Goal: Check status: Check status

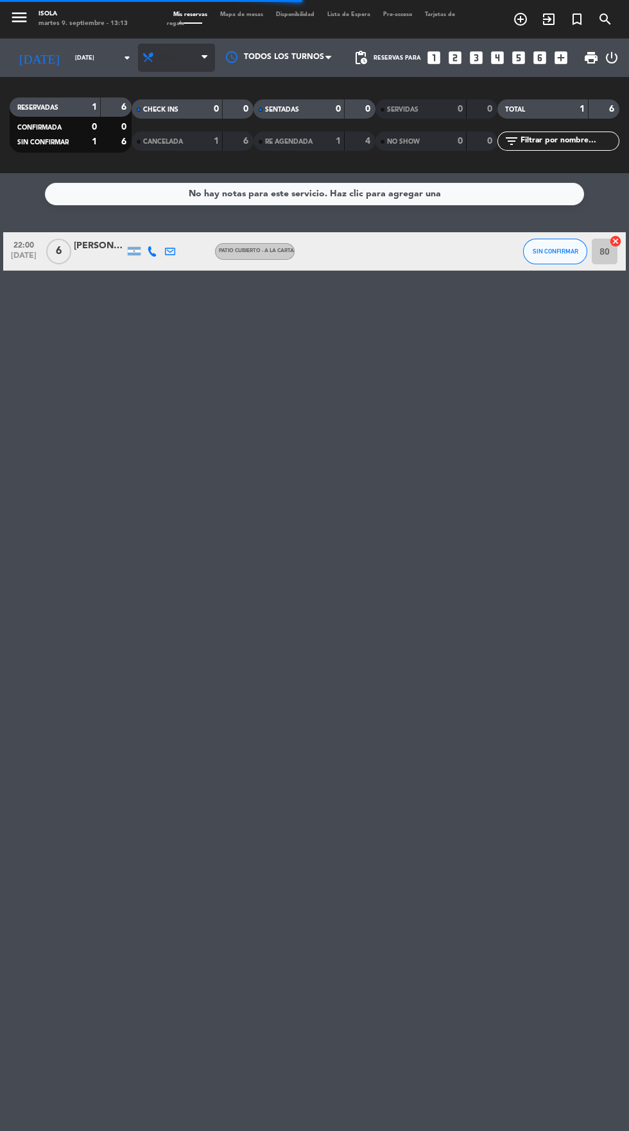
click at [206, 62] on icon at bounding box center [204, 58] width 6 height 10
click at [187, 319] on div "No hay notas para este servicio. Haz clic para agregar una 22:00 [DATE] 6 [PERS…" at bounding box center [314, 652] width 629 height 958
click at [90, 63] on input "[DATE]" at bounding box center [109, 58] width 81 height 20
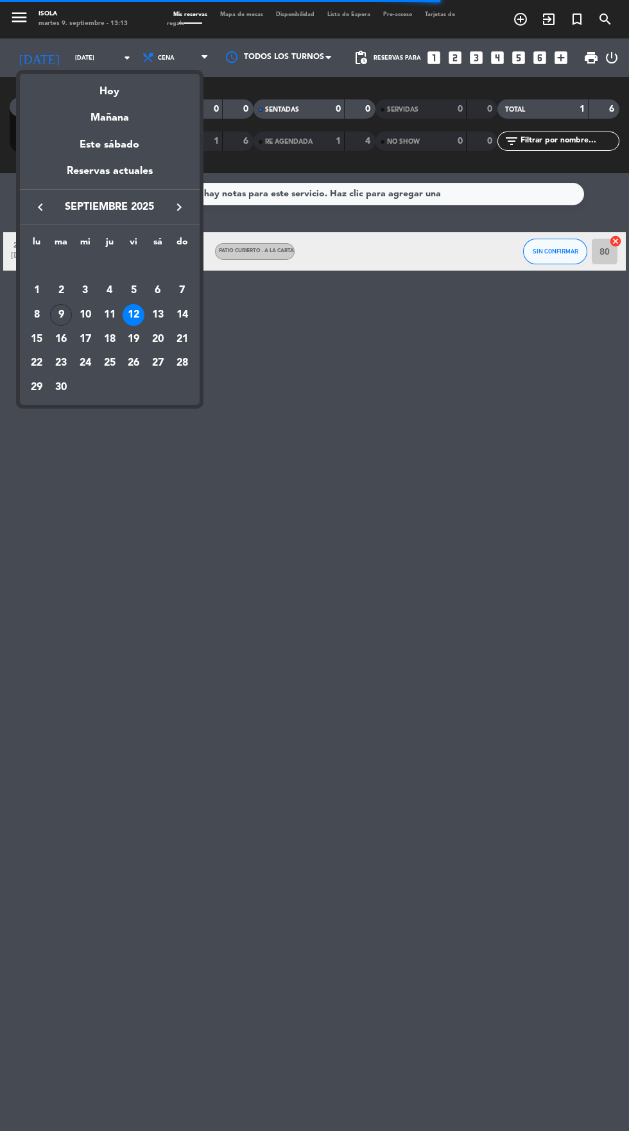
click at [300, 456] on div at bounding box center [314, 565] width 629 height 1131
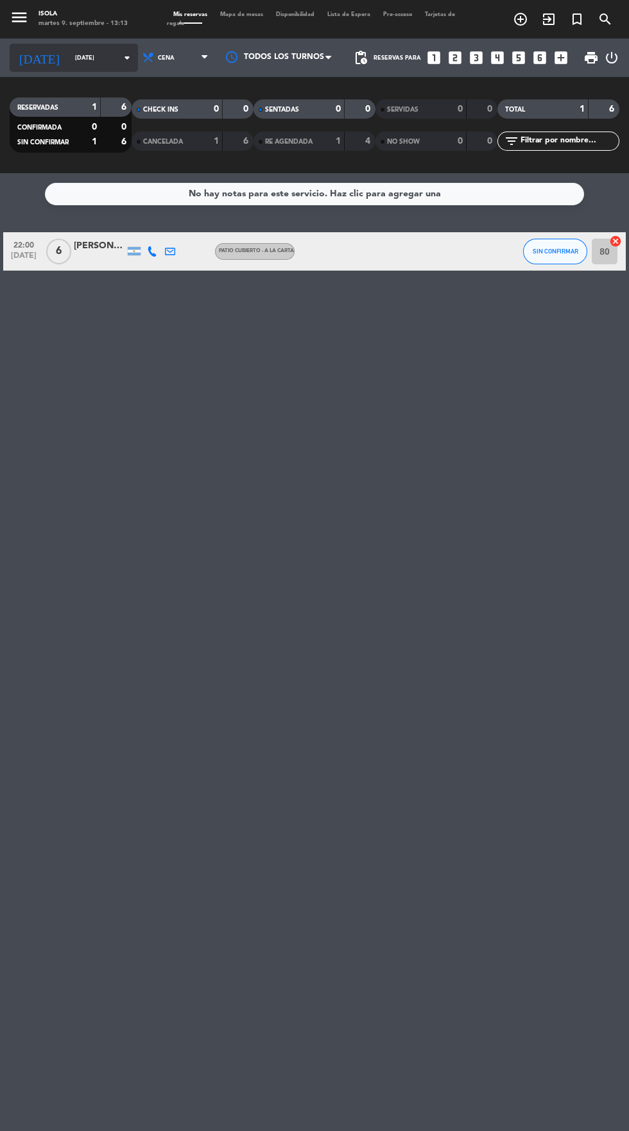
click at [102, 56] on input "[DATE]" at bounding box center [109, 58] width 81 height 20
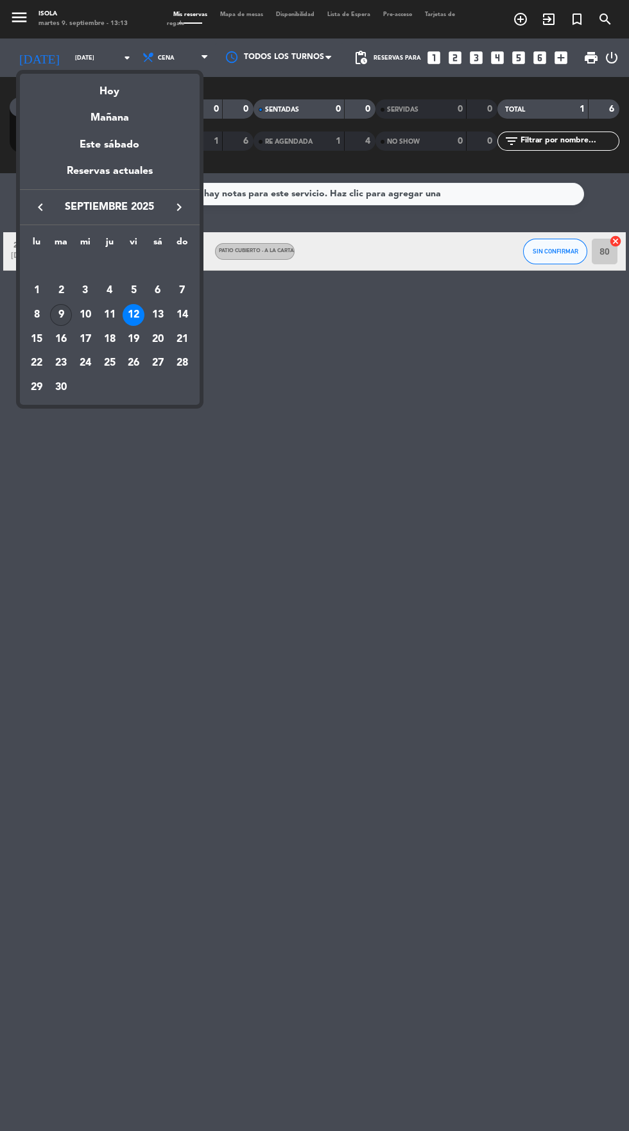
click at [61, 315] on div "9" at bounding box center [61, 315] width 22 height 22
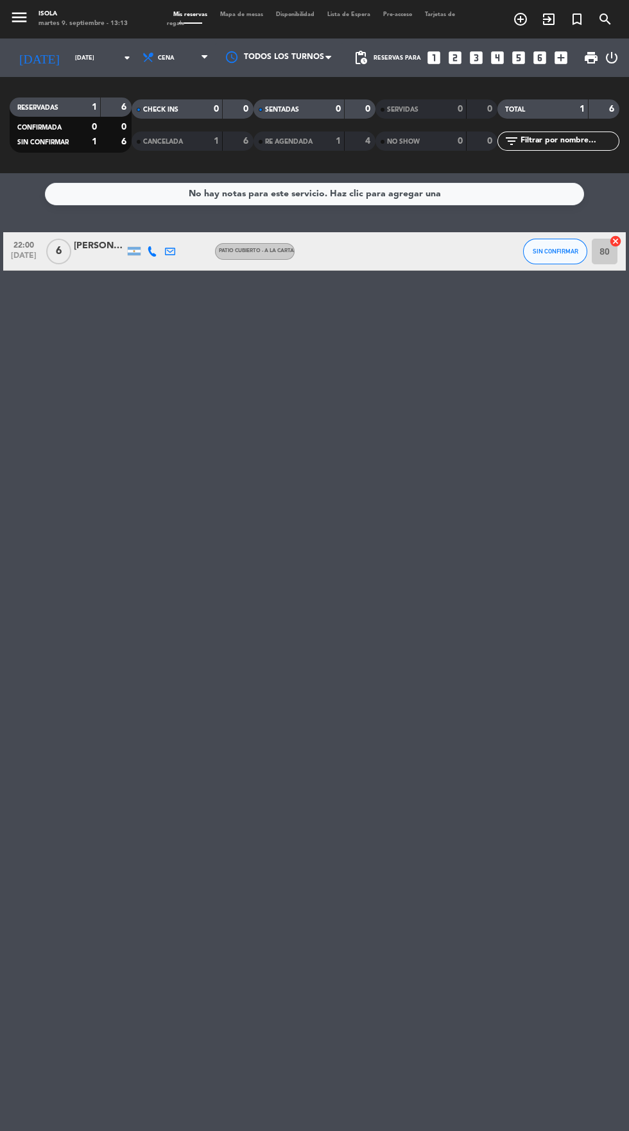
type input "[DATE]"
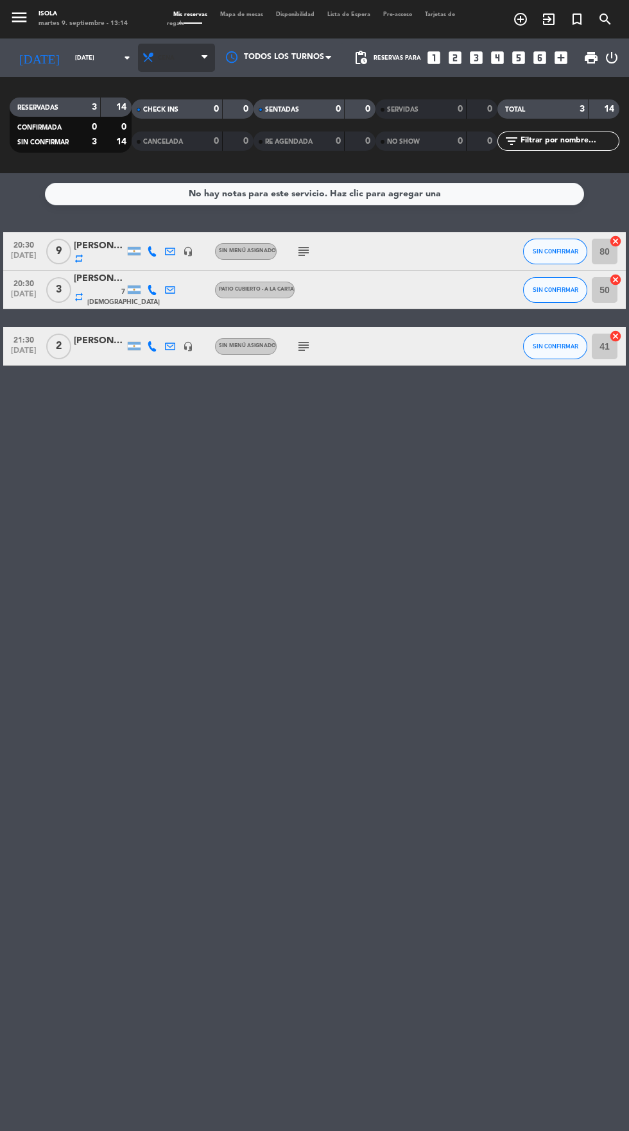
click at [203, 63] on span at bounding box center [207, 58] width 13 height 12
click at [184, 119] on div "menu [PERSON_NAME][DATE] 9. septiembre - 13:14 Mis reservas Mapa de mesas Dispo…" at bounding box center [314, 86] width 629 height 173
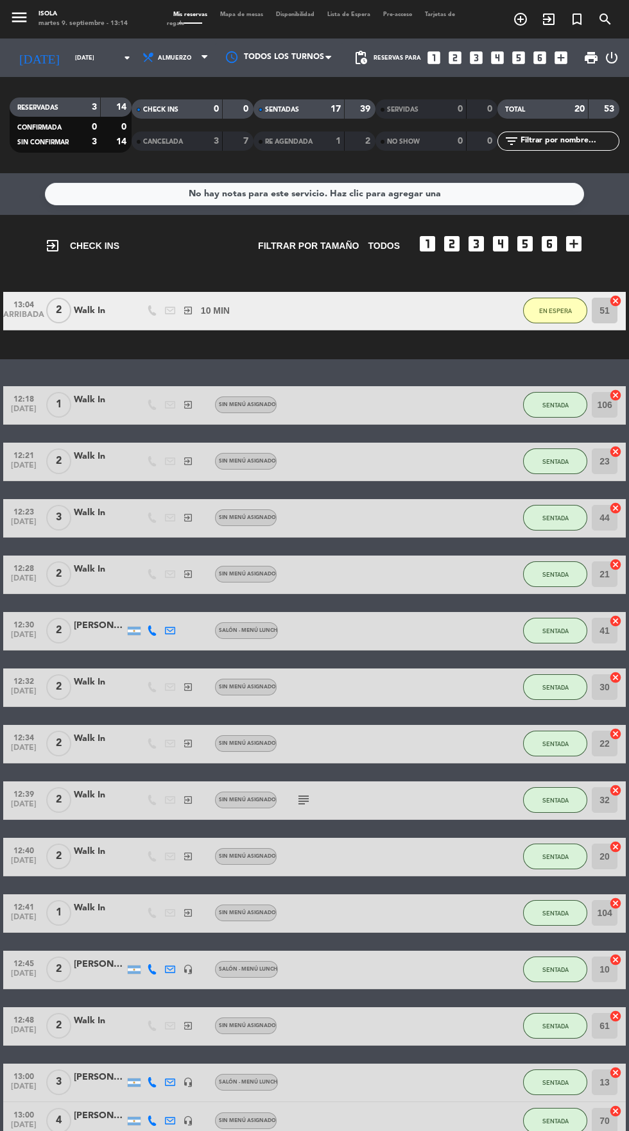
scroll to position [242, 0]
